Goal: Complete application form

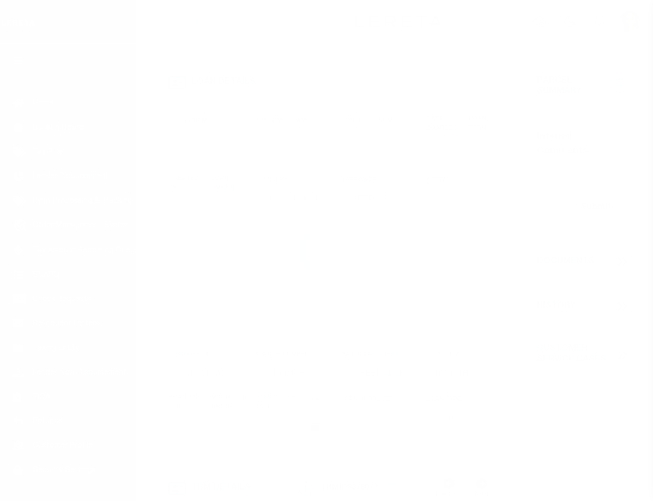
select select "4581"
select select "NonEscrow"
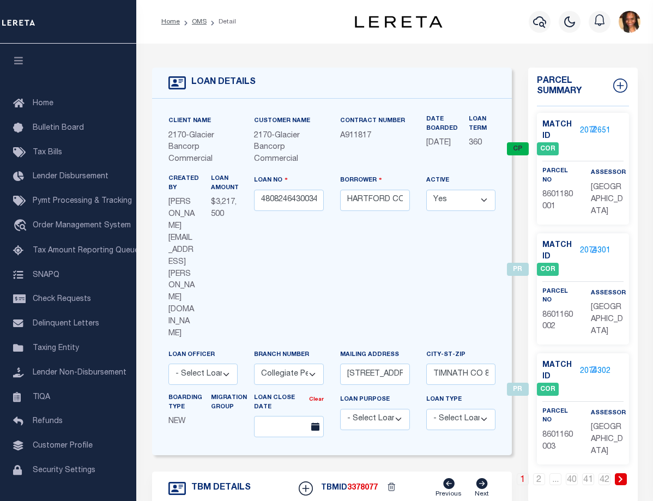
type input "60 TOWNHOME LOTS [GEOGRAPHIC_DATA] FILING 8"
type input "TIMNATH CO 80547"
type input "CO"
select select
select select "2"
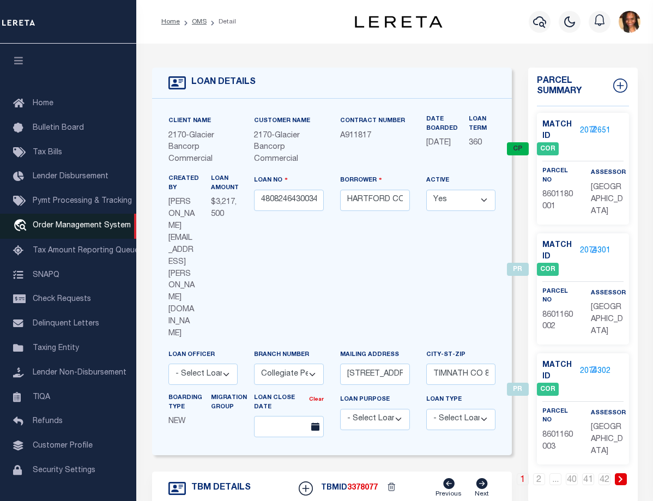
click at [73, 229] on span "Order Management System" at bounding box center [82, 226] width 98 height 8
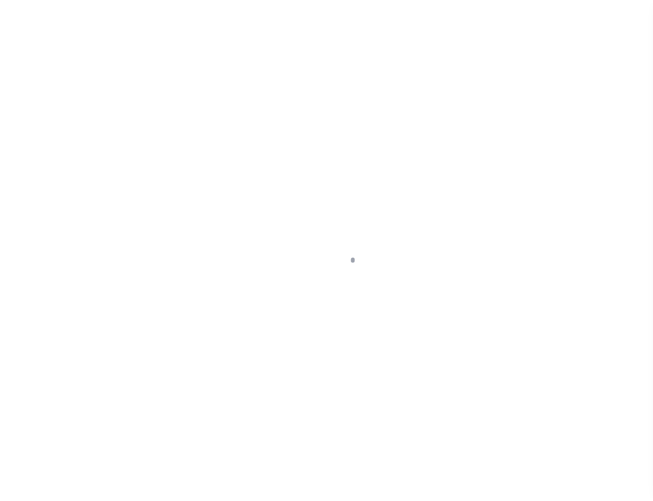
scroll to position [30, 0]
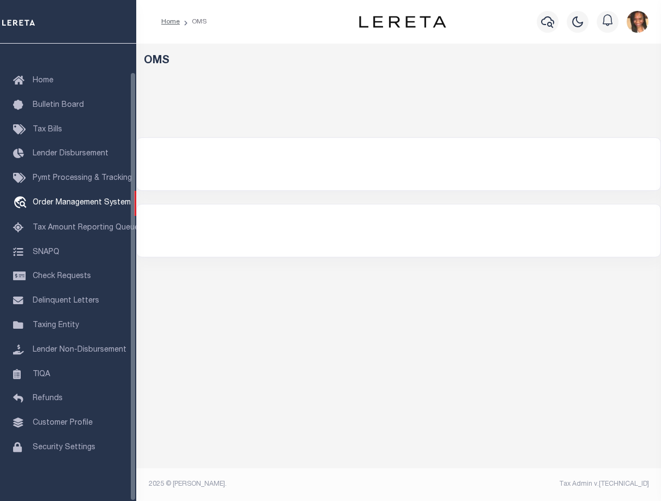
select select "200"
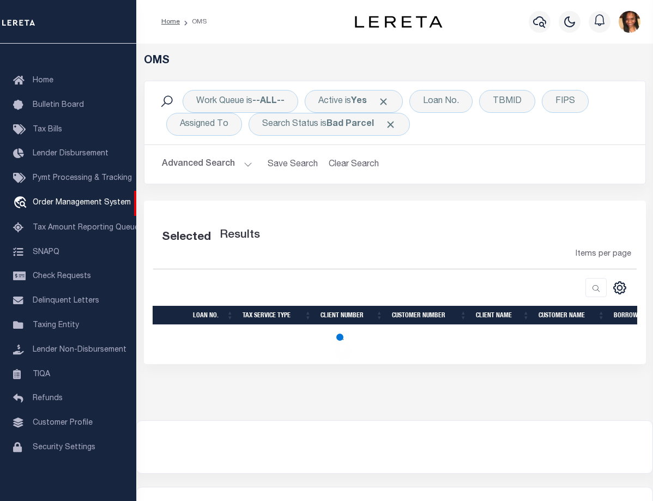
select select "200"
